Goal: Task Accomplishment & Management: Use online tool/utility

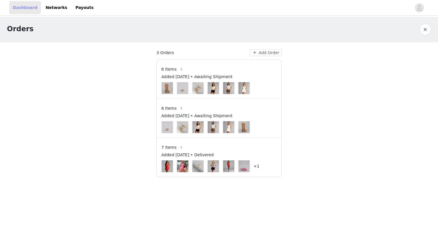
click at [28, 8] on link "Dashboard" at bounding box center [25, 7] width 32 height 13
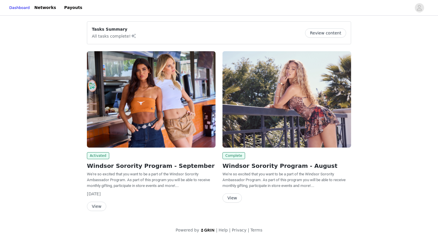
click at [98, 208] on button "View" at bounding box center [96, 206] width 19 height 9
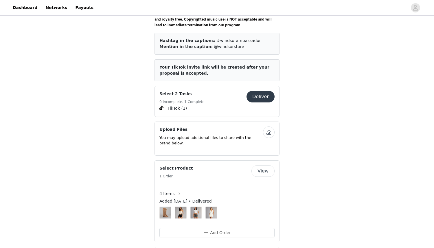
scroll to position [229, 0]
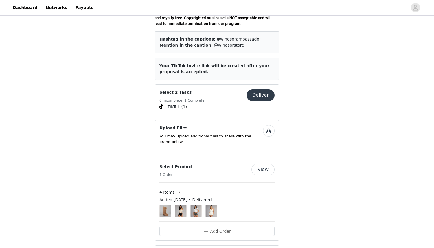
click at [264, 91] on button "Deliver" at bounding box center [261, 95] width 28 height 12
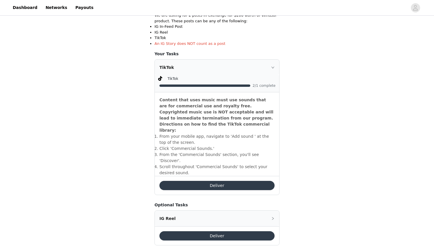
scroll to position [125, 0]
click at [209, 181] on button "Deliver" at bounding box center [216, 185] width 115 height 9
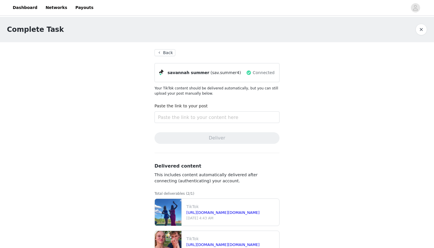
scroll to position [22, 0]
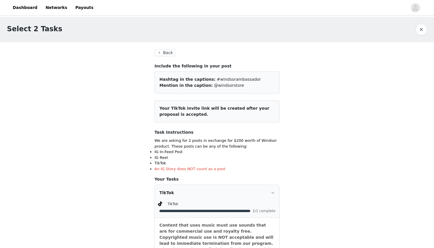
scroll to position [166, 0]
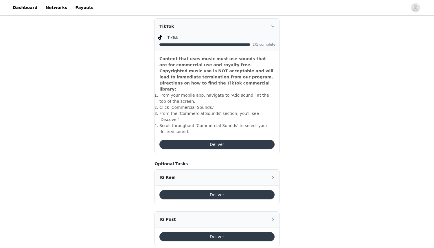
click at [194, 232] on button "Deliver" at bounding box center [216, 236] width 115 height 9
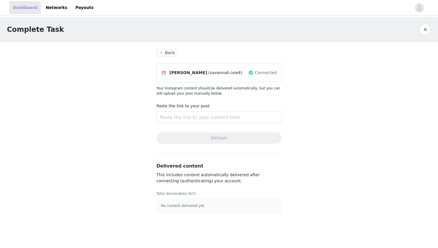
click at [25, 9] on link "Dashboard" at bounding box center [25, 7] width 32 height 13
